Goal: Task Accomplishment & Management: Use online tool/utility

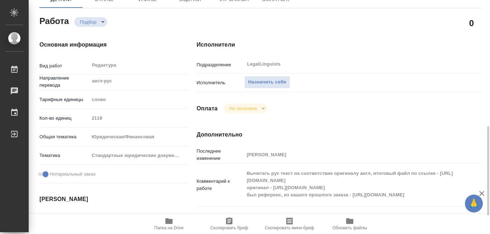
scroll to position [179, 0]
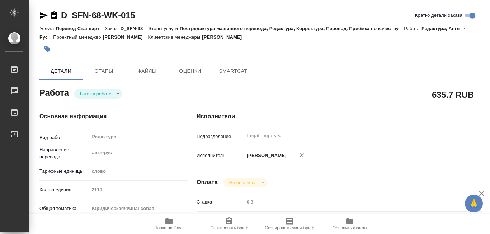
type textarea "x"
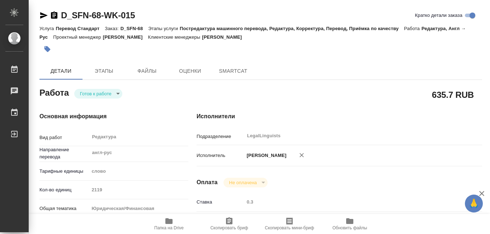
type textarea "x"
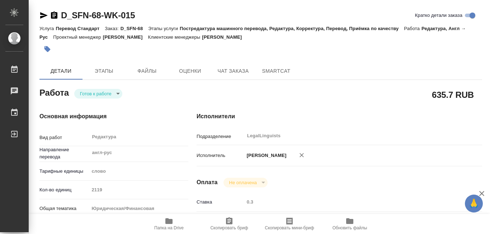
type textarea "x"
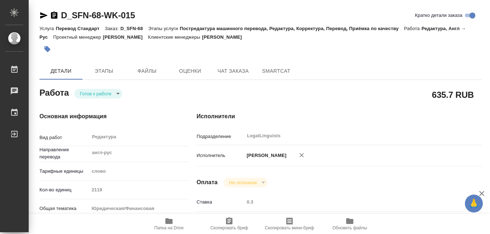
type textarea "x"
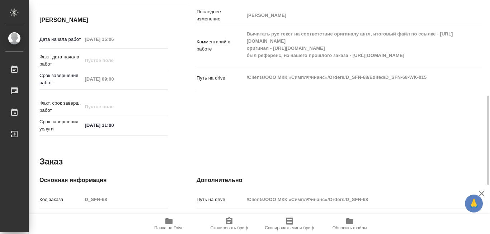
scroll to position [287, 0]
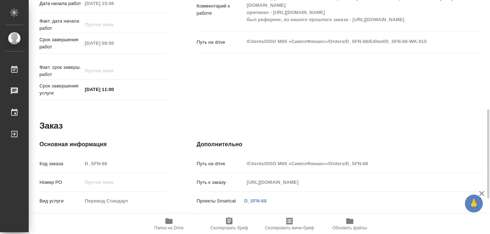
drag, startPoint x: 345, startPoint y: 160, endPoint x: 369, endPoint y: 163, distance: 23.8
click at [369, 163] on input "/Clients/ООО МКК «СимплФинанс»/Orders/D_SFN-68" at bounding box center [351, 164] width 214 height 10
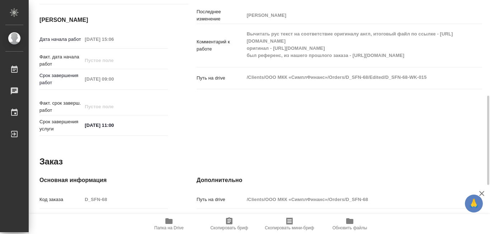
drag, startPoint x: 353, startPoint y: 61, endPoint x: 457, endPoint y: 63, distance: 104.8
click at [457, 62] on textarea "Вычитать рус текст на соответствие оригиналу англ, итоговый файл по ссылке - [U…" at bounding box center [351, 45] width 214 height 34
click at [169, 221] on icon "button" at bounding box center [168, 221] width 7 height 6
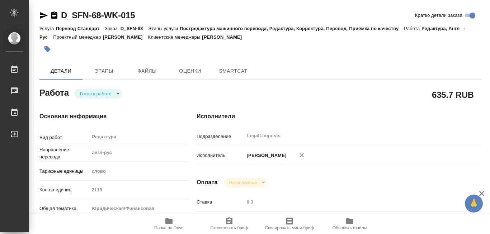
type textarea "x"
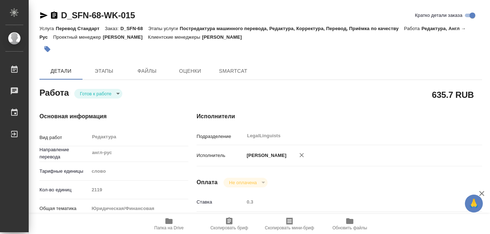
type textarea "x"
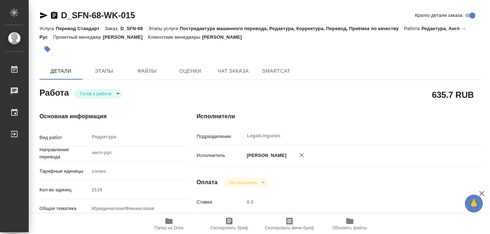
type textarea "x"
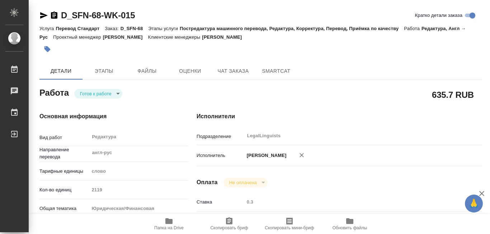
type textarea "x"
